Goal: Transaction & Acquisition: Purchase product/service

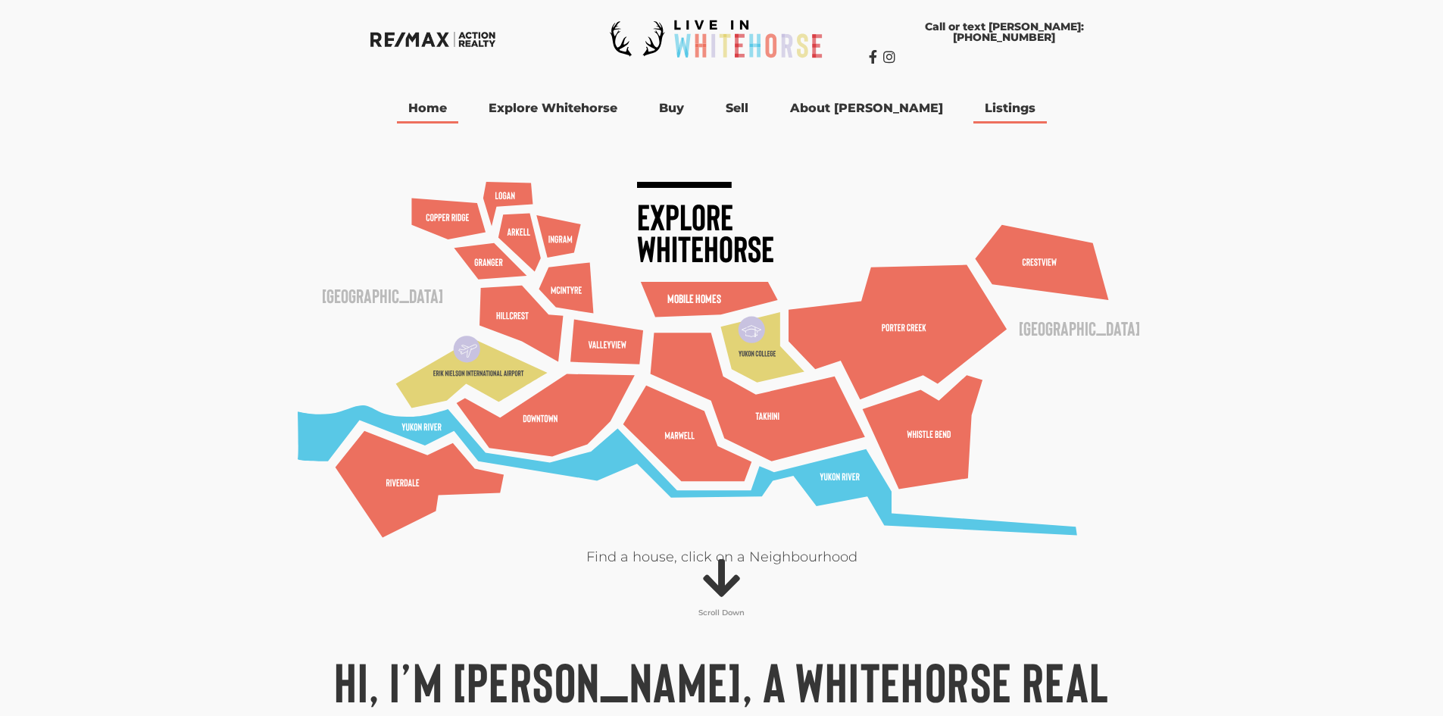
click at [988, 113] on link "Listings" at bounding box center [1009, 108] width 73 height 30
click at [1019, 108] on link "Listings" at bounding box center [1040, 108] width 89 height 30
click at [1017, 136] on link "[PERSON_NAME] Listings" at bounding box center [1073, 135] width 154 height 24
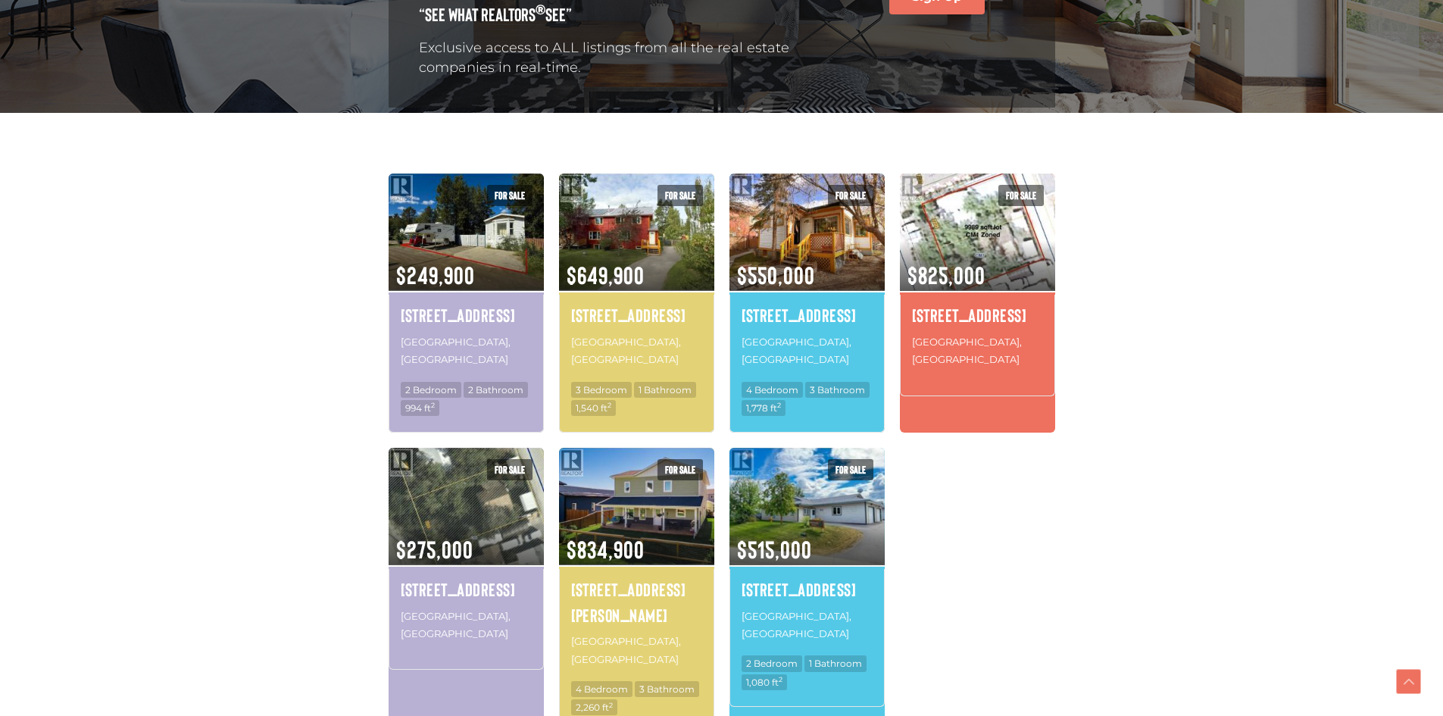
scroll to position [303, 0]
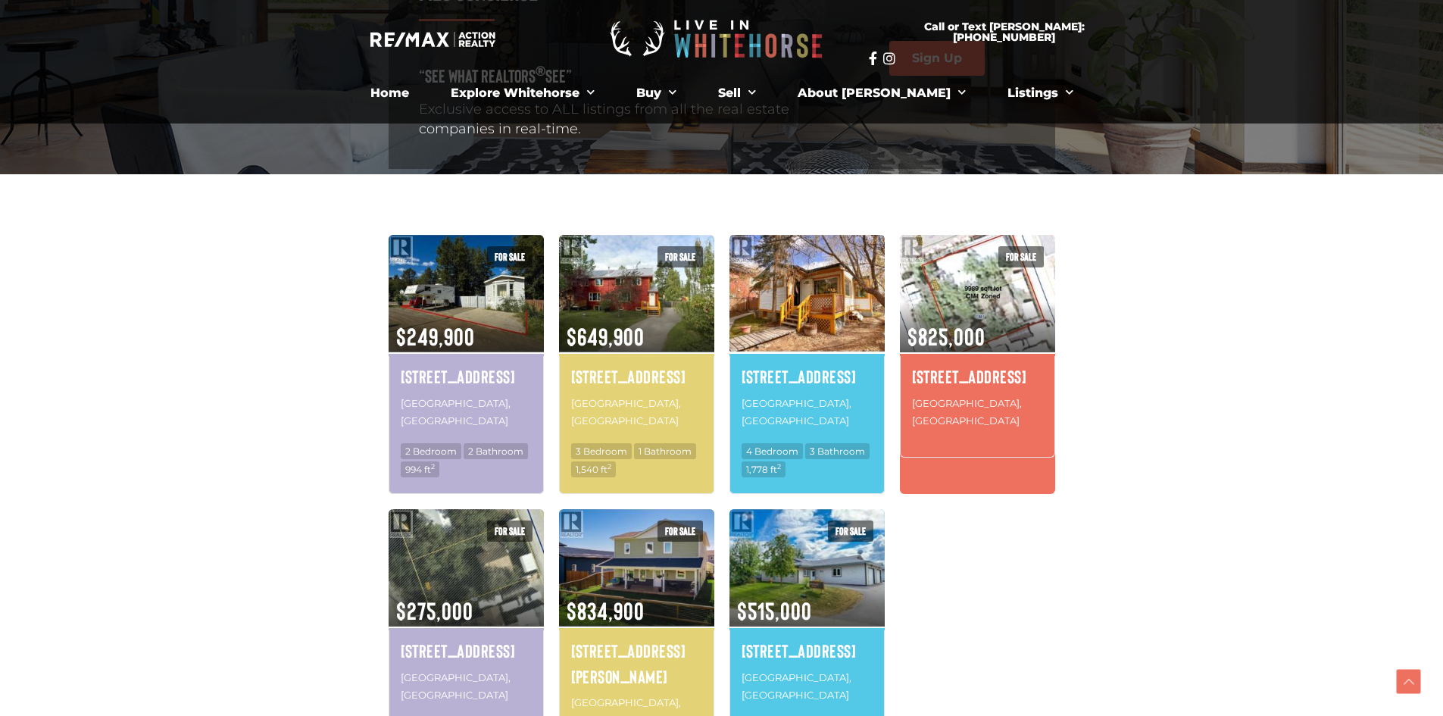
click at [832, 332] on img at bounding box center [807, 293] width 155 height 121
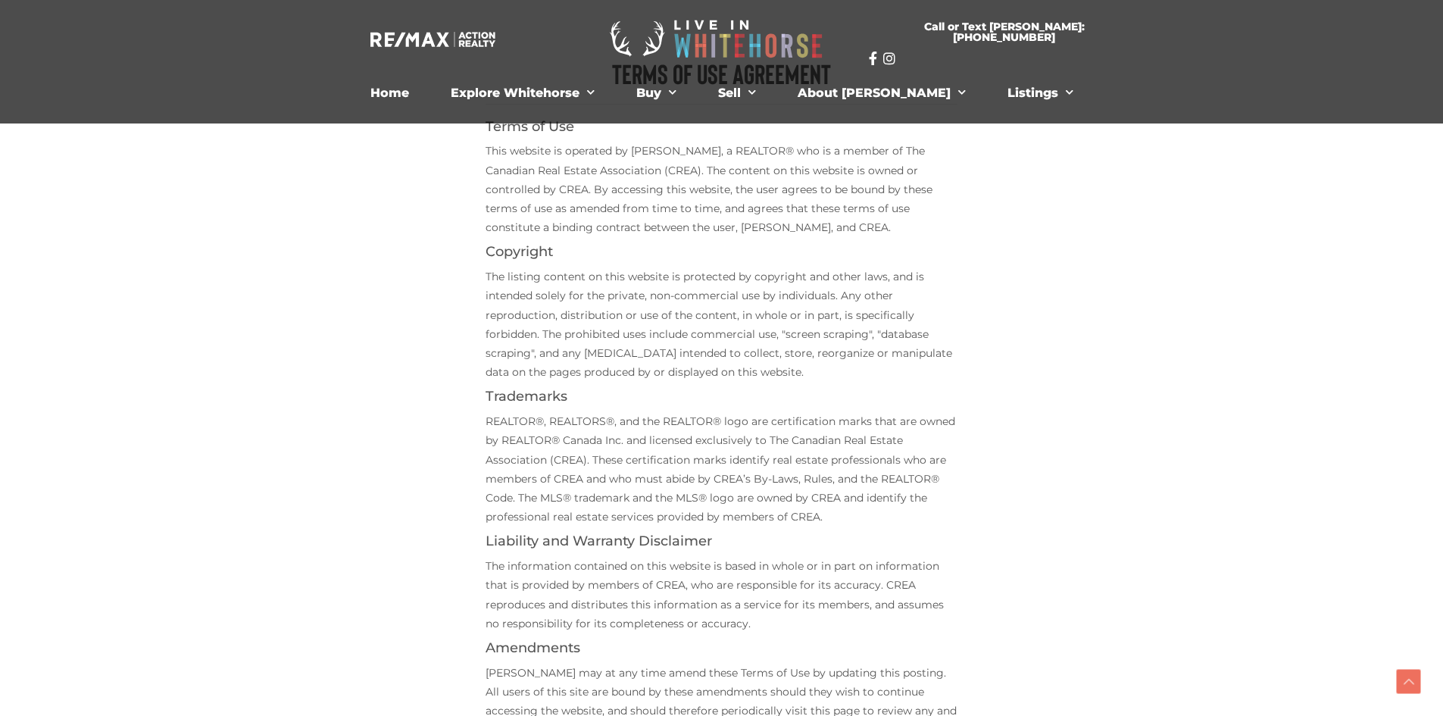
scroll to position [303, 0]
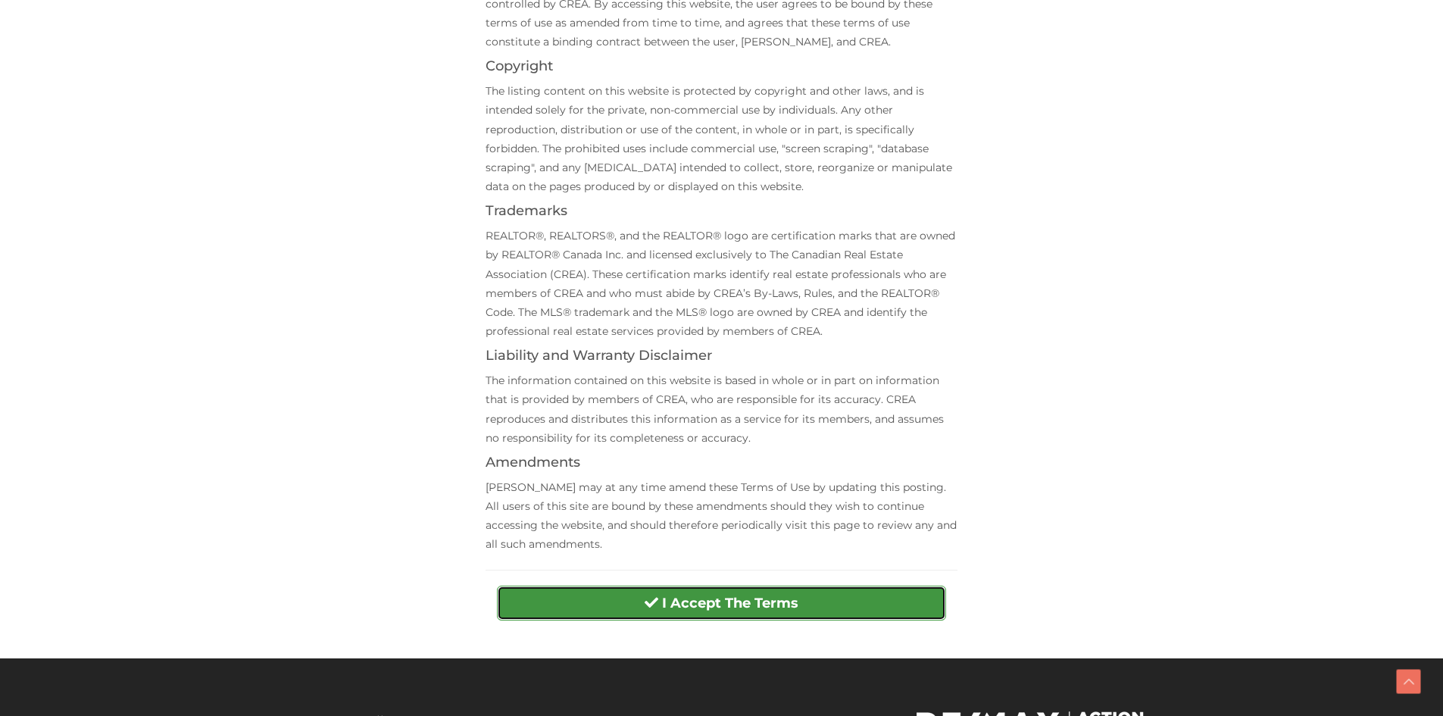
click at [676, 604] on strong "I Accept The Terms" at bounding box center [730, 603] width 136 height 17
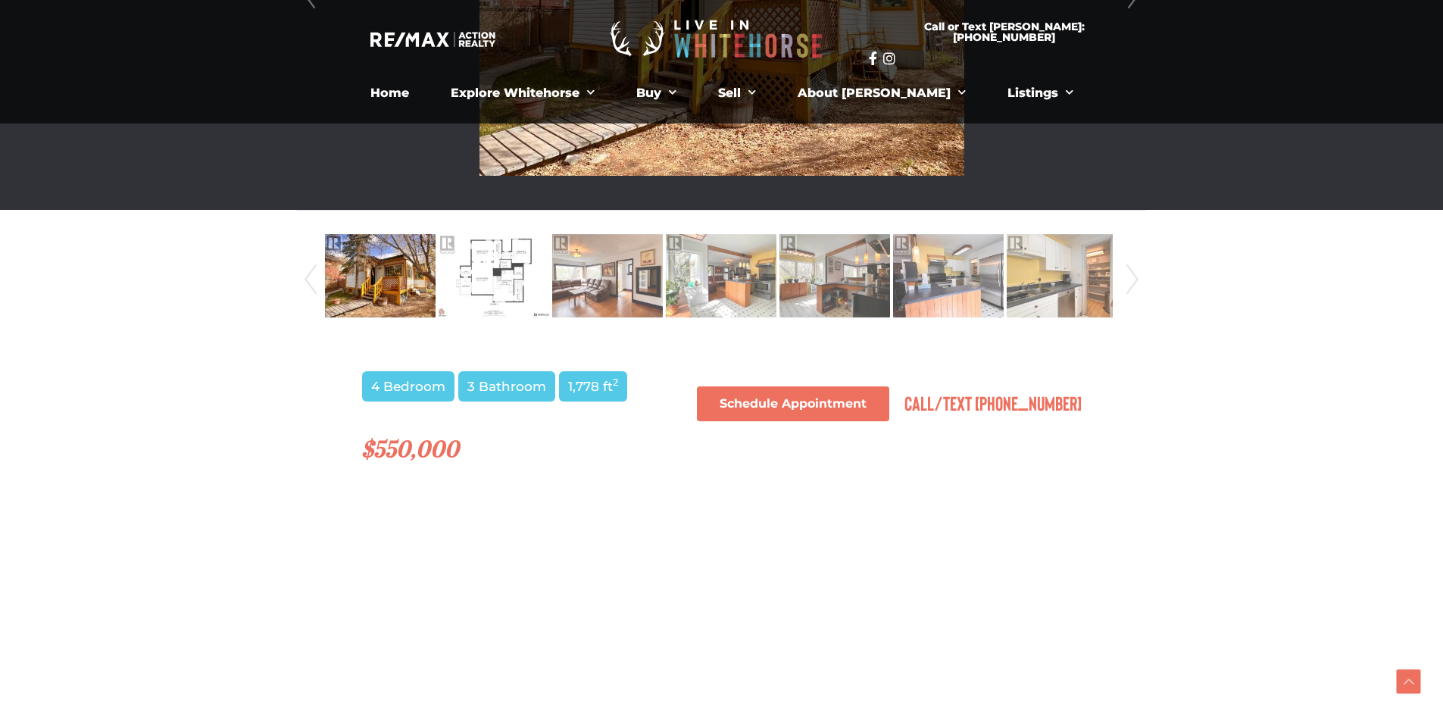
scroll to position [455, 0]
